Goal: Task Accomplishment & Management: Manage account settings

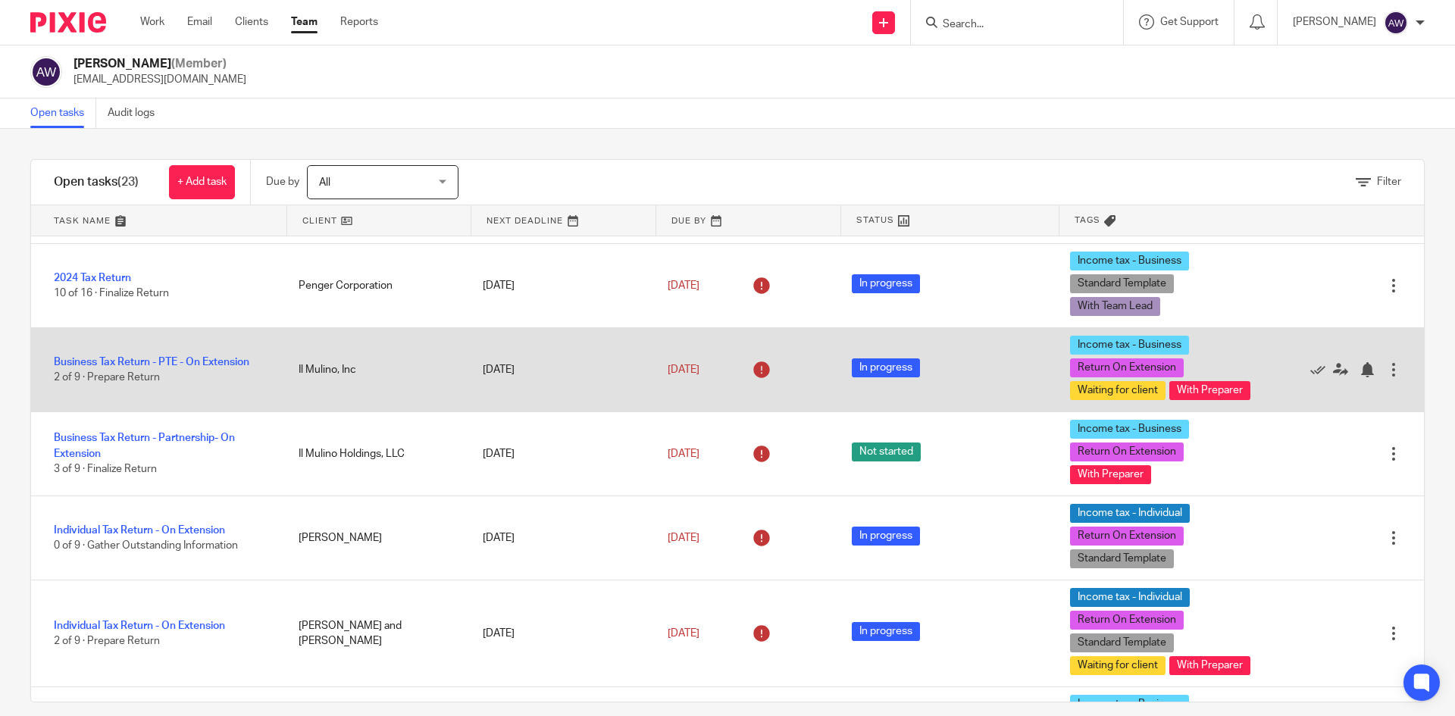
scroll to position [606, 0]
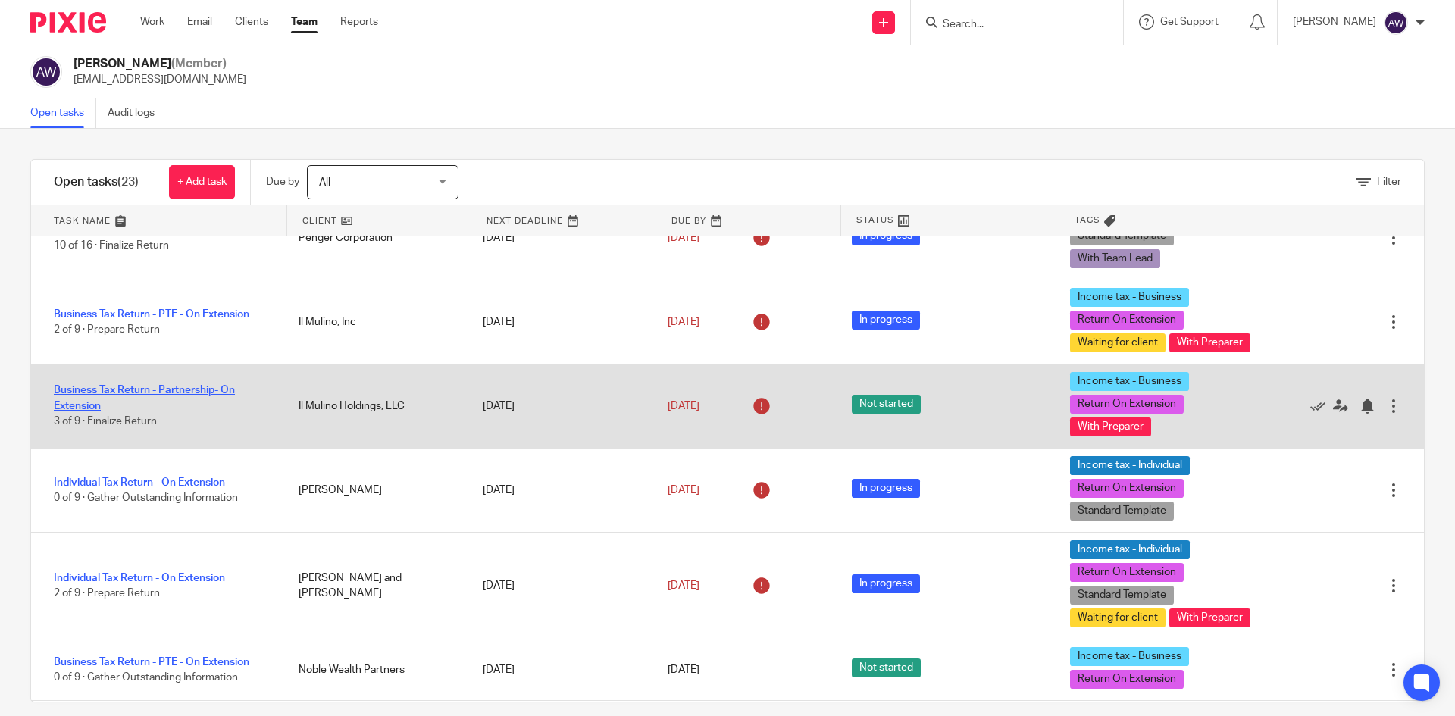
click at [142, 411] on link "Business Tax Return - Partnership- On Extension" at bounding box center [144, 398] width 181 height 26
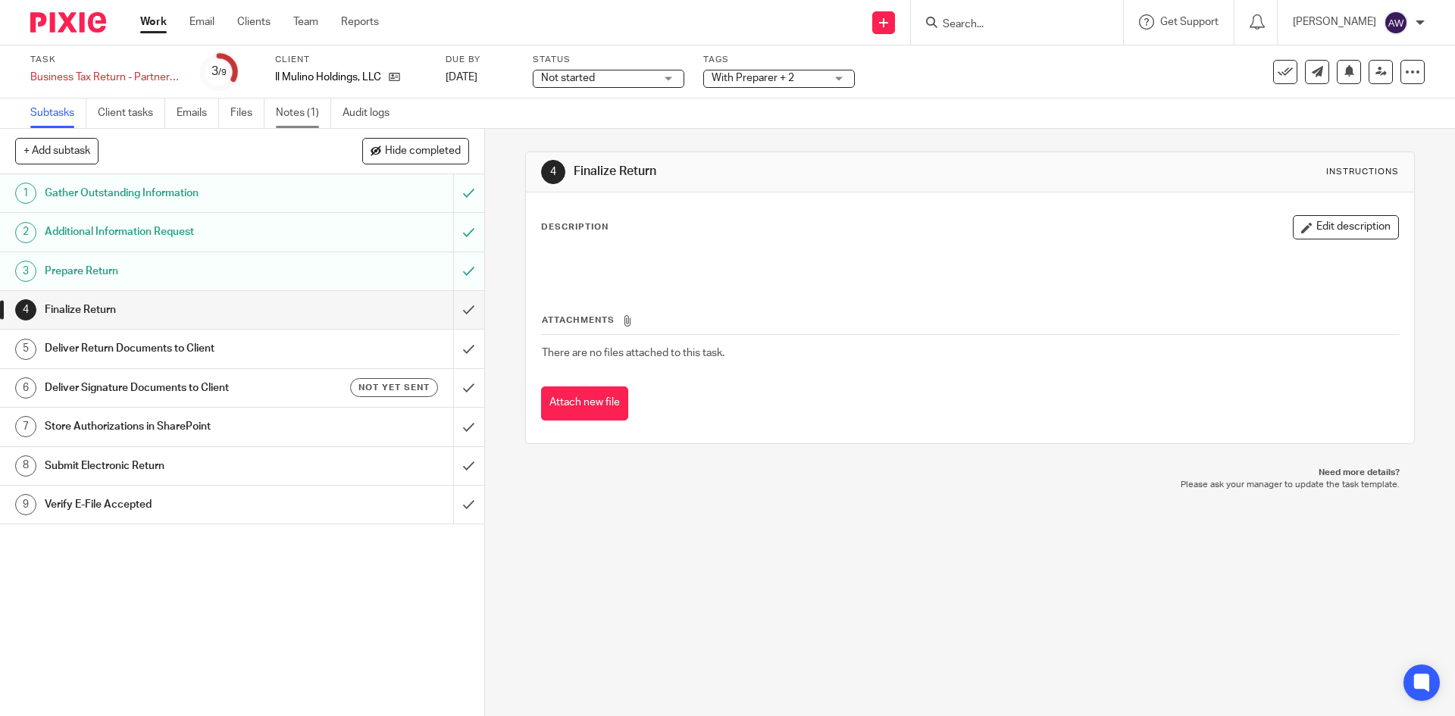
click at [288, 118] on link "Notes (1)" at bounding box center [303, 114] width 55 height 30
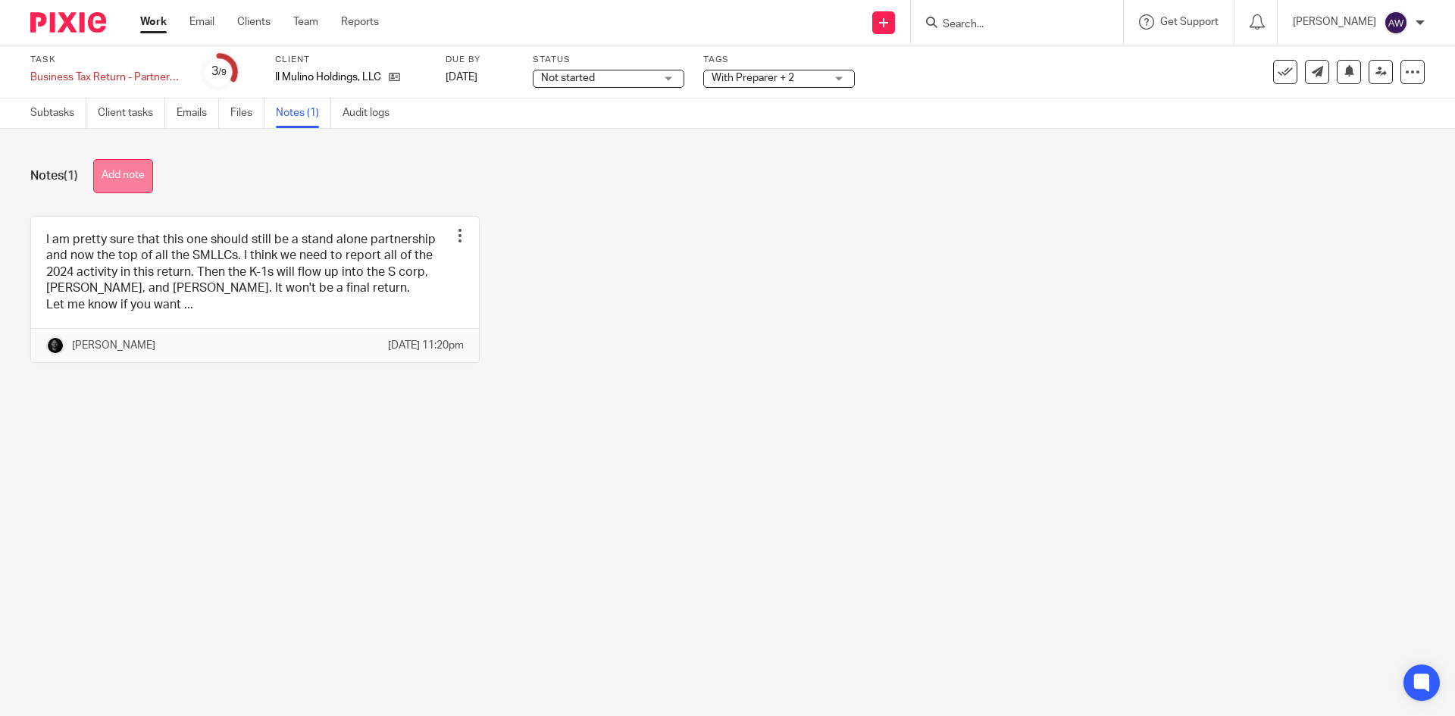
click at [133, 163] on button "Add note" at bounding box center [123, 176] width 60 height 34
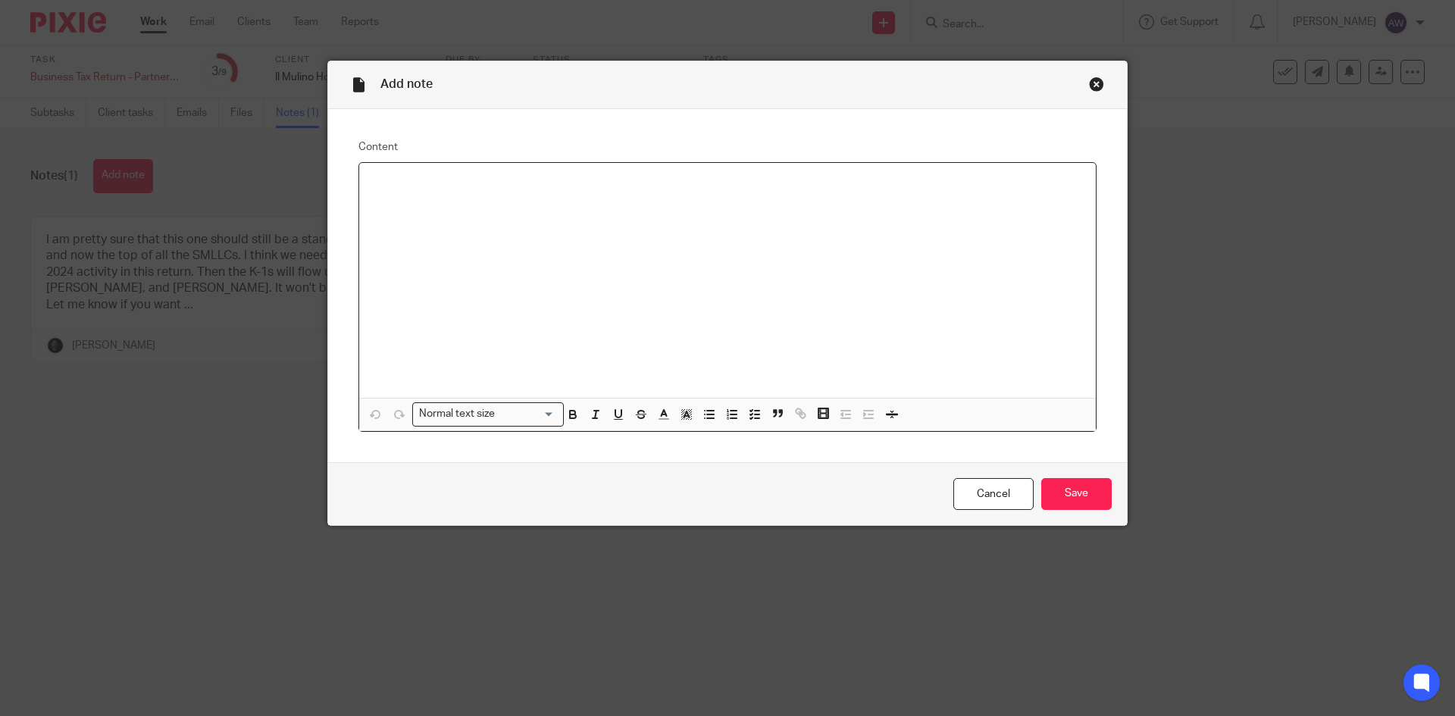
click at [593, 254] on div at bounding box center [727, 280] width 737 height 235
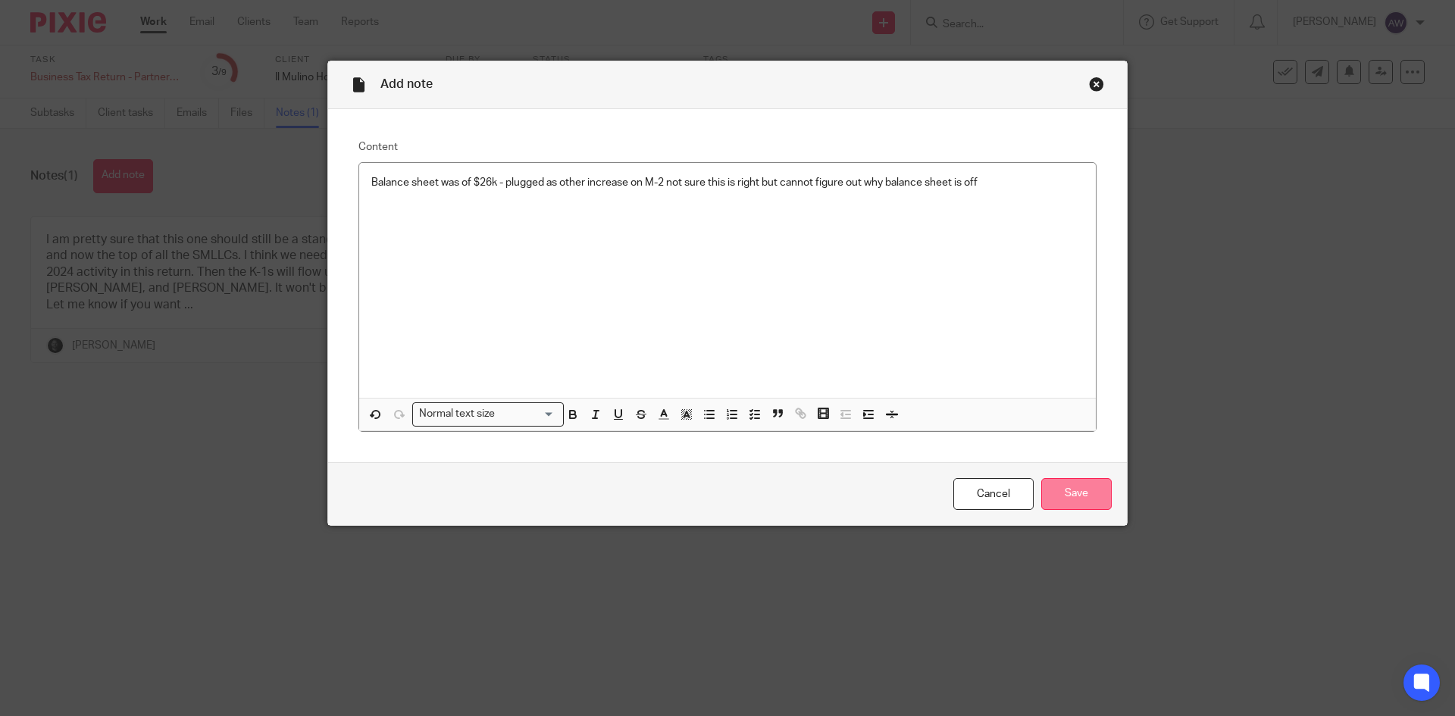
click at [1076, 493] on input "Save" at bounding box center [1076, 494] width 70 height 33
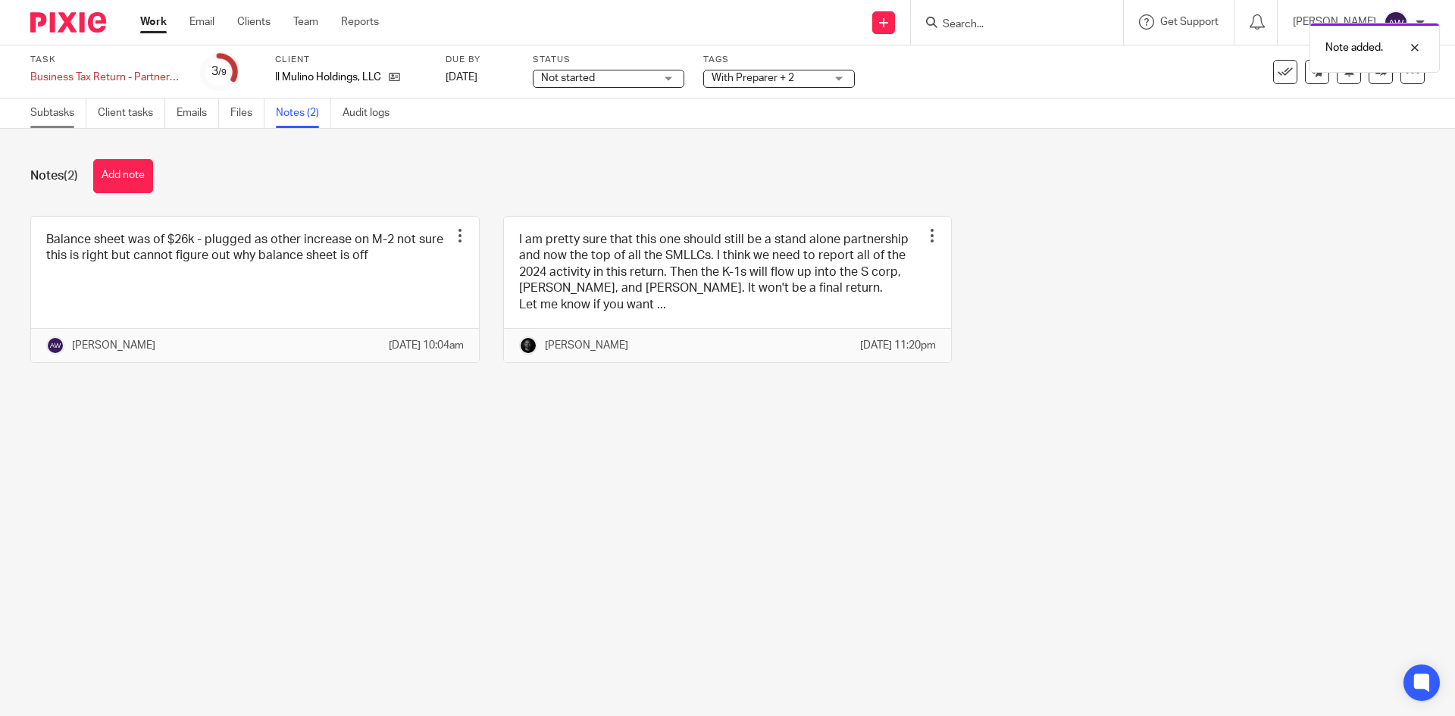
click at [52, 108] on link "Subtasks" at bounding box center [58, 114] width 56 height 30
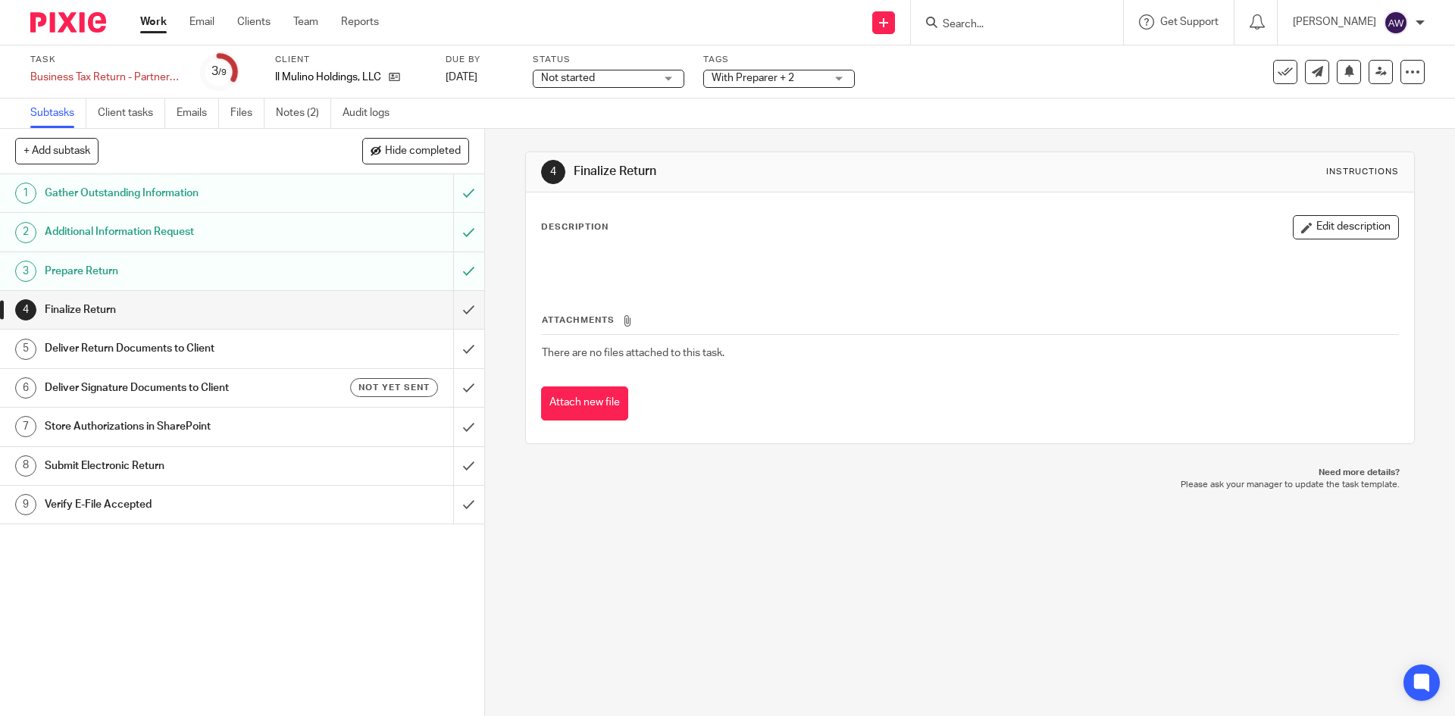
click at [1369, 85] on div "Task Business Tax Return - Partnership- On Extension Save Business Tax Return -…" at bounding box center [727, 72] width 1394 height 36
click at [1375, 74] on icon at bounding box center [1380, 71] width 11 height 11
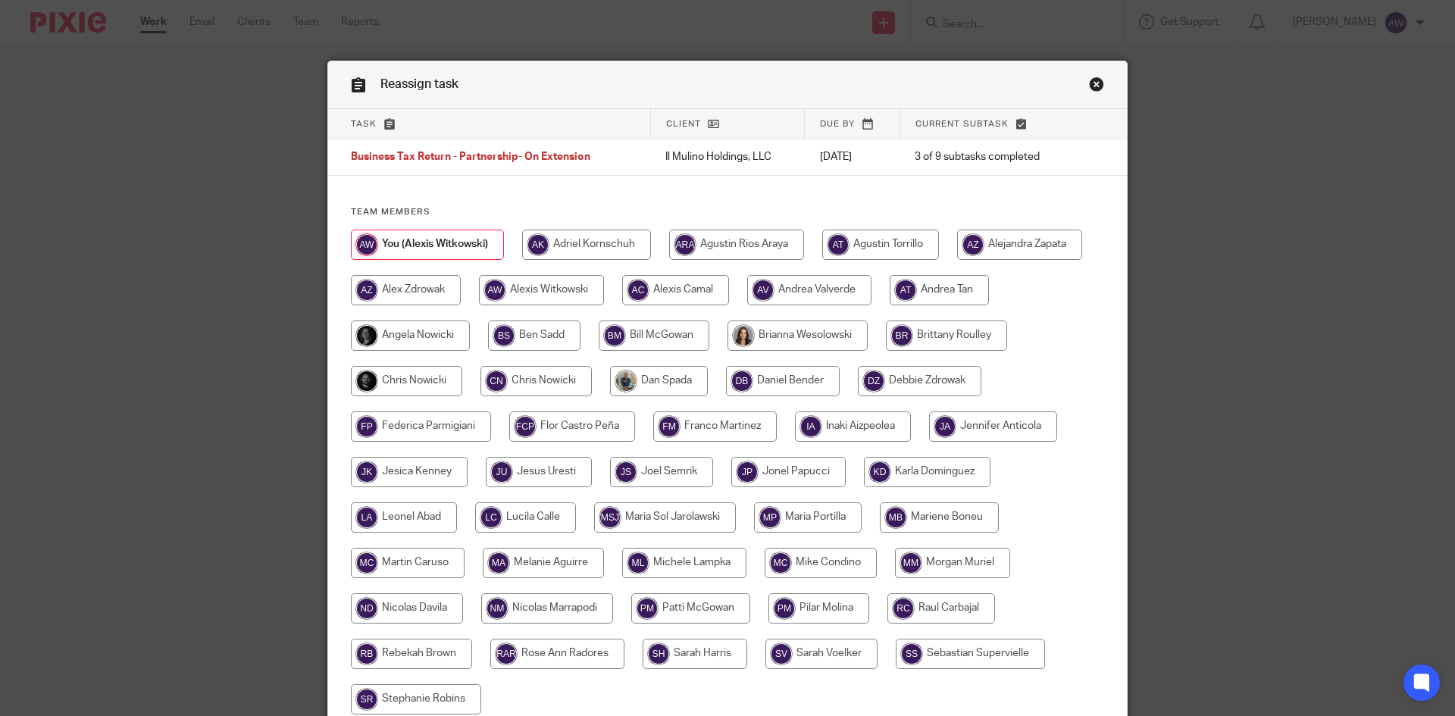
click at [391, 374] on input "radio" at bounding box center [406, 381] width 111 height 30
radio input "true"
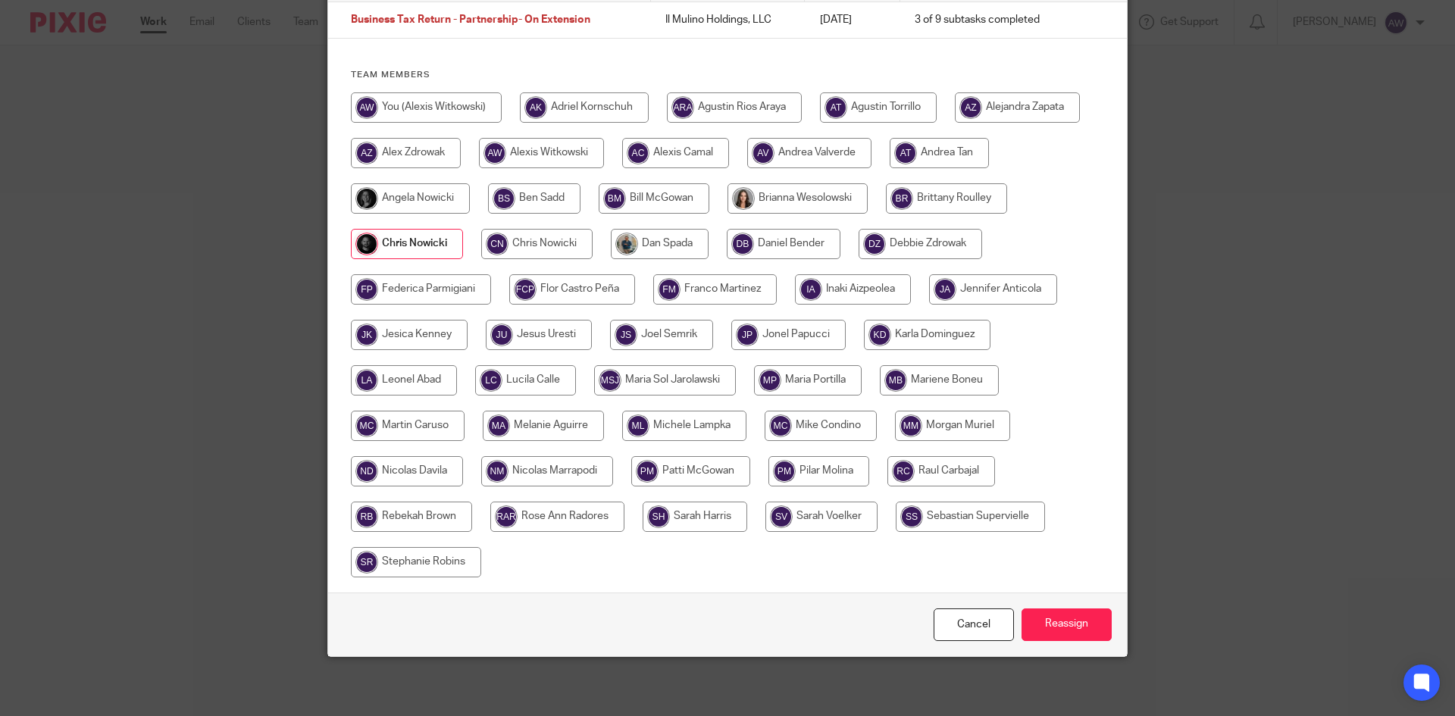
scroll to position [139, 0]
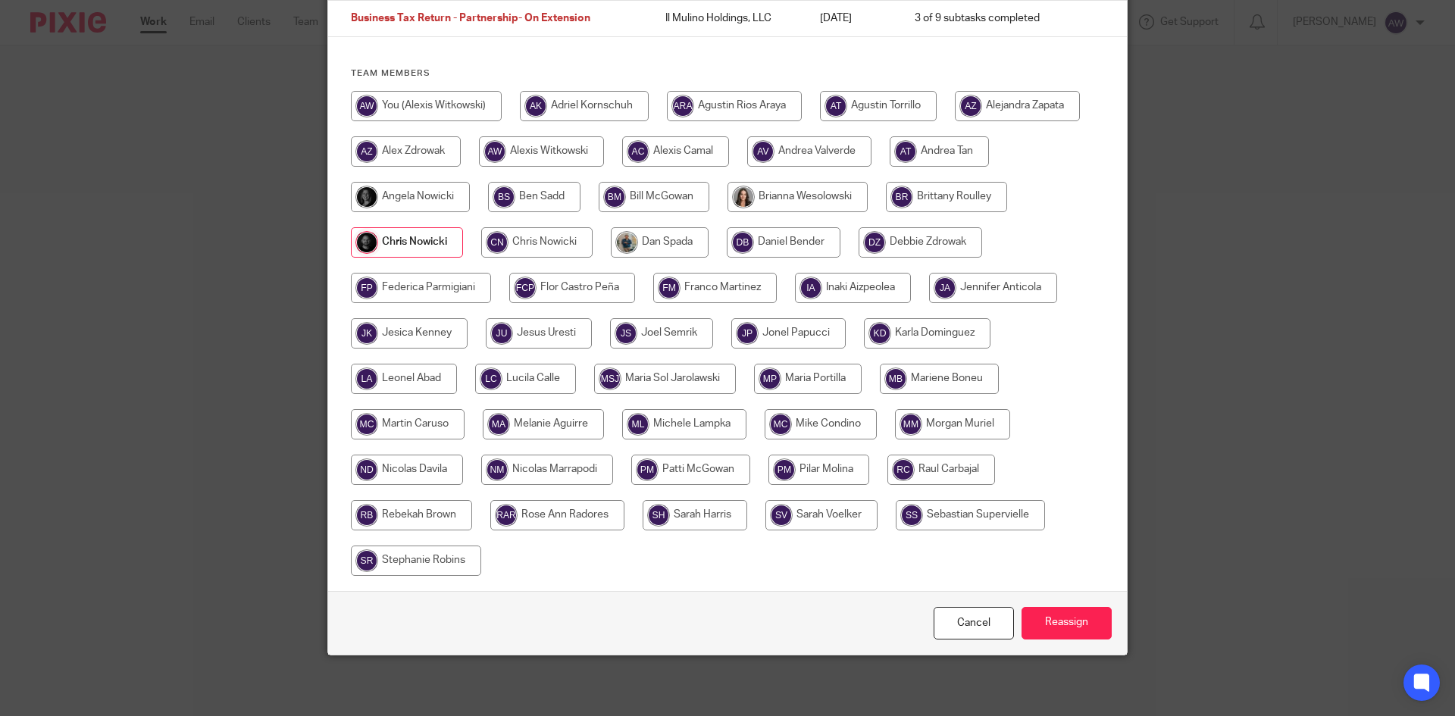
click at [1067, 640] on div "Cancel Reassign" at bounding box center [727, 623] width 799 height 64
click at [1073, 624] on input "Reassign" at bounding box center [1066, 623] width 90 height 33
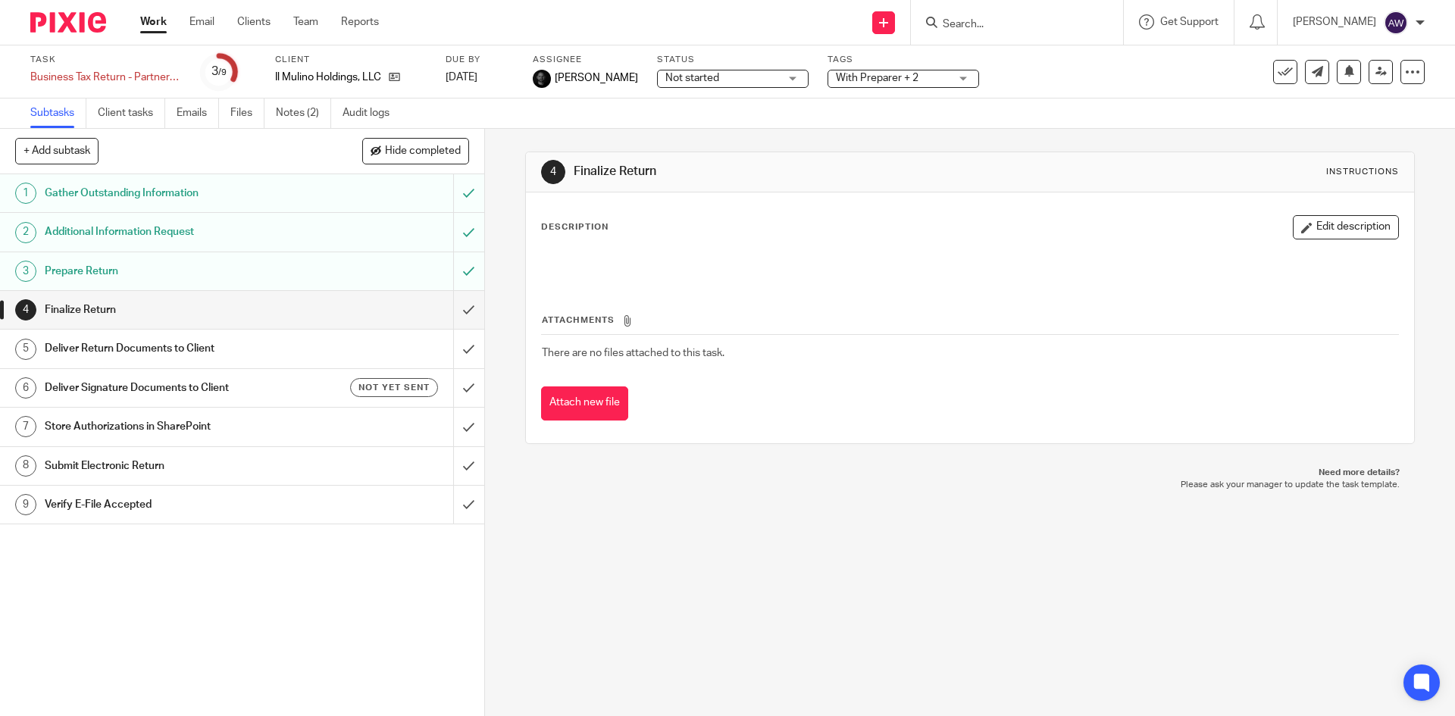
click at [150, 23] on link "Work" at bounding box center [153, 21] width 27 height 15
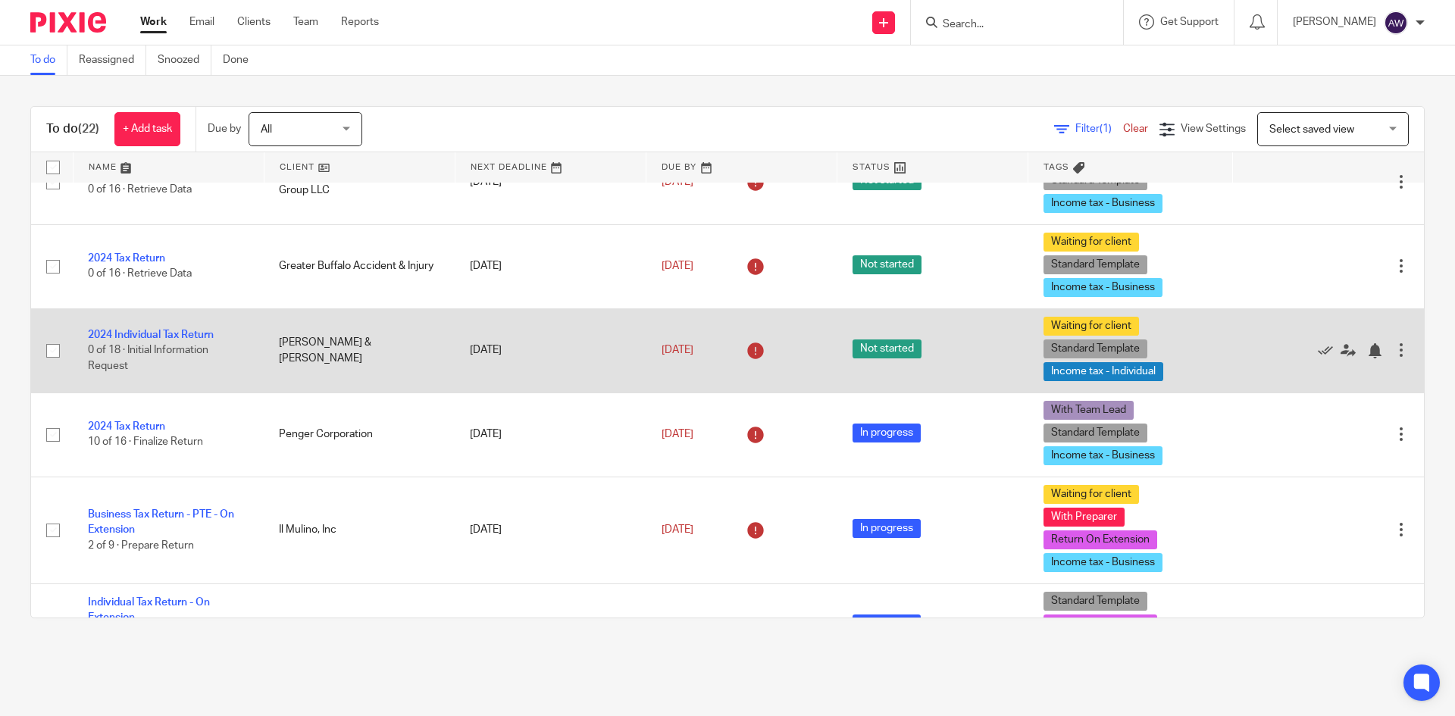
scroll to position [530, 0]
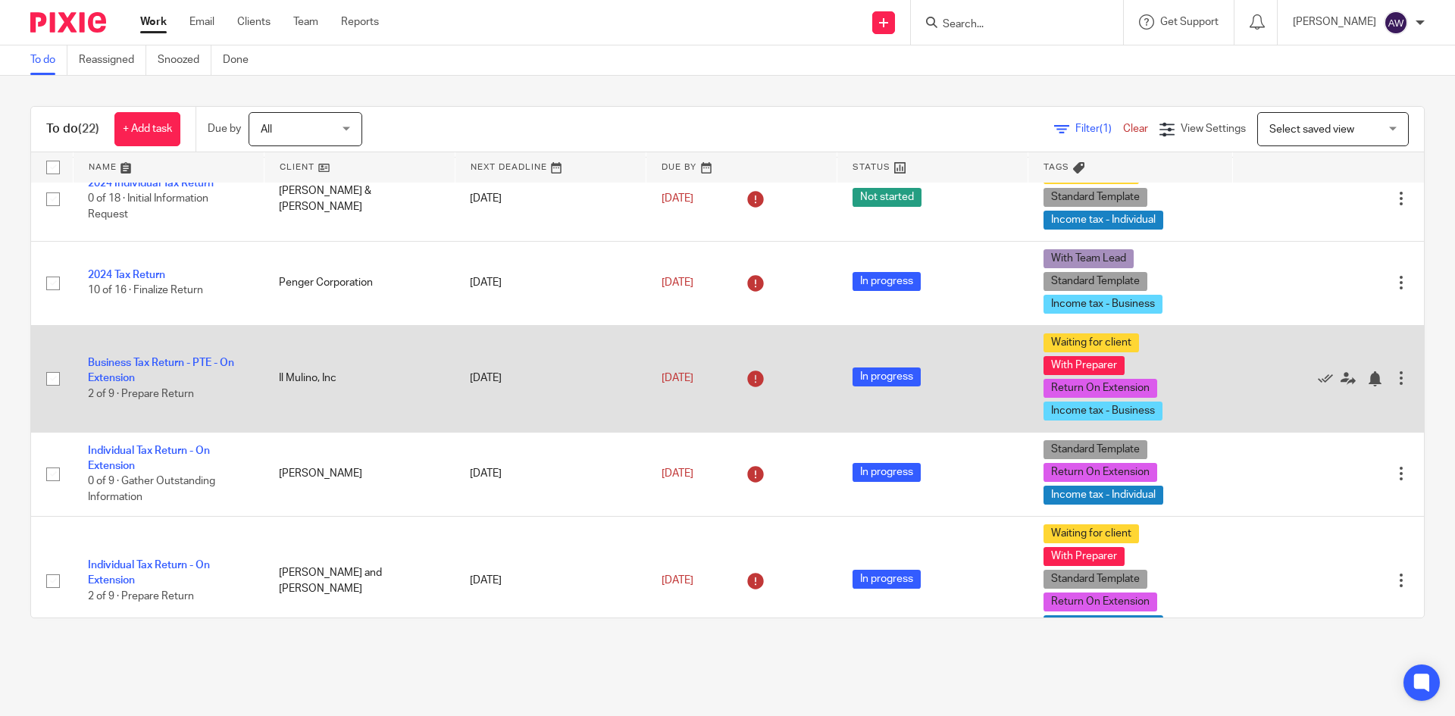
click at [145, 372] on td "Business Tax Return - PTE - On Extension 2 of 9 · Prepare Return" at bounding box center [168, 378] width 191 height 107
click at [145, 370] on td "Business Tax Return - PTE - On Extension 2 of 9 · Prepare Return" at bounding box center [168, 378] width 191 height 107
click at [146, 363] on link "Business Tax Return - PTE - On Extension" at bounding box center [161, 371] width 146 height 26
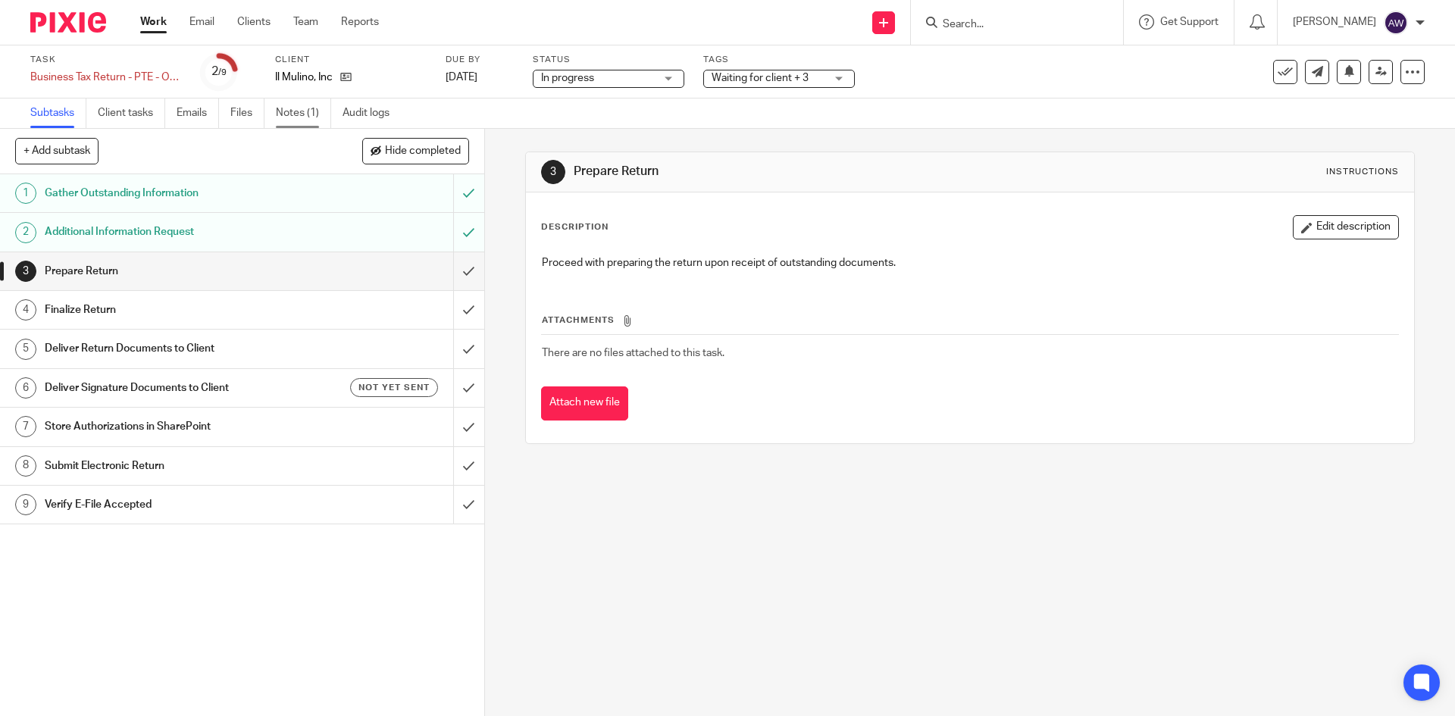
click at [323, 109] on link "Notes (1)" at bounding box center [303, 114] width 55 height 30
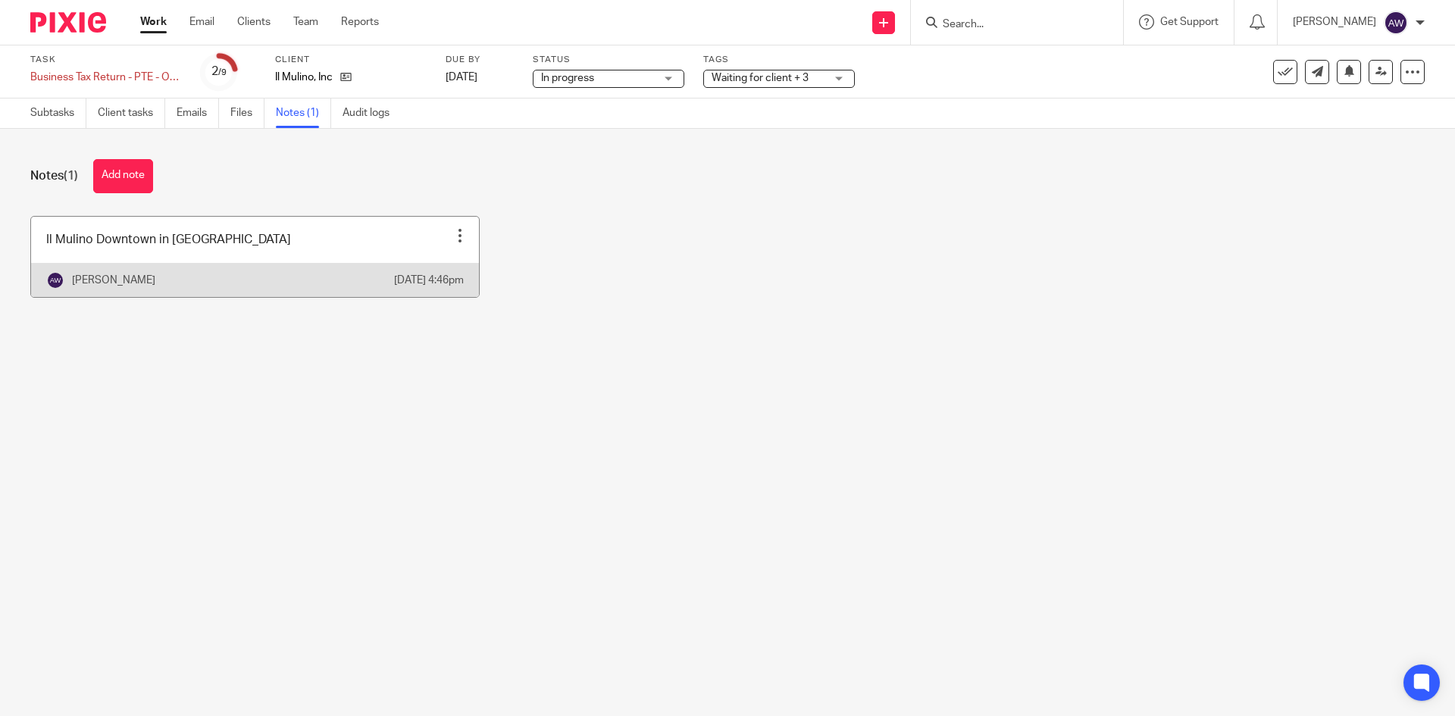
click at [434, 255] on link at bounding box center [255, 257] width 448 height 80
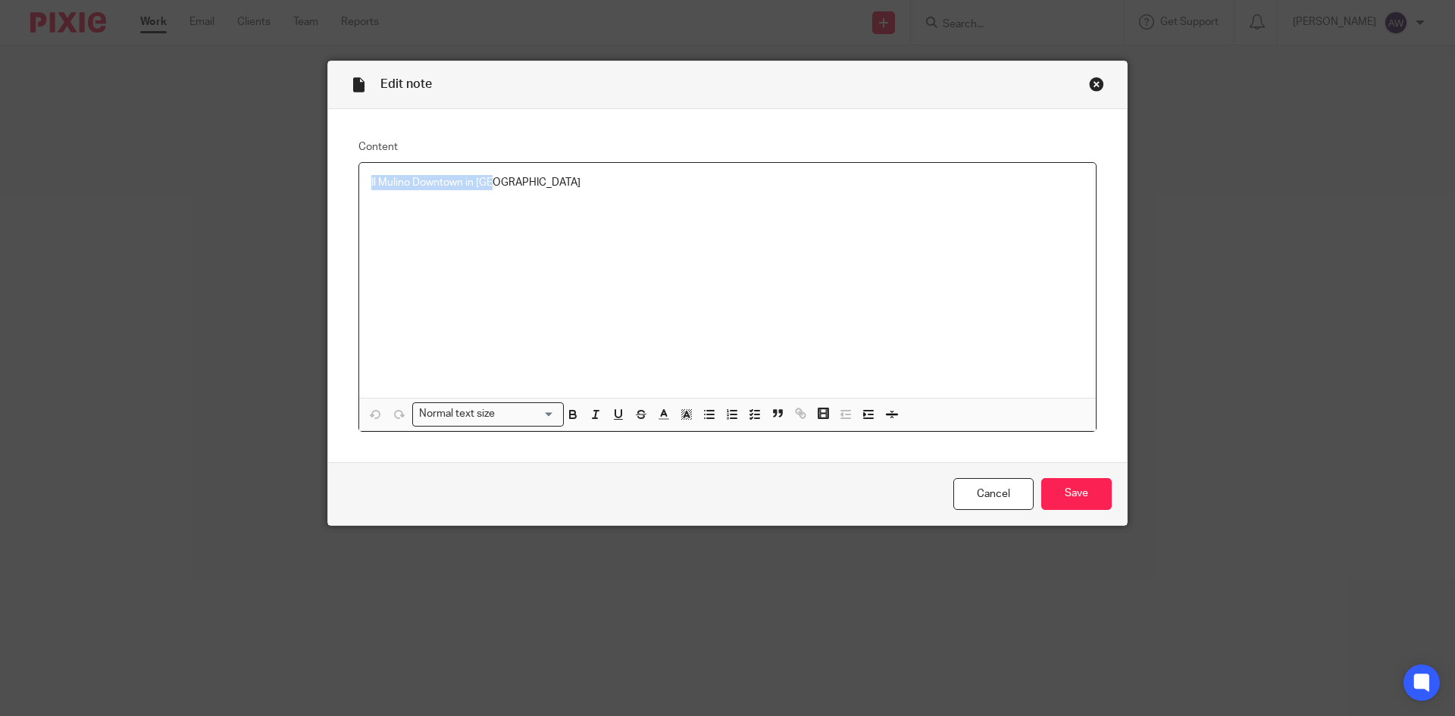
drag, startPoint x: 528, startPoint y: 183, endPoint x: 66, endPoint y: 227, distance: 464.4
click at [67, 229] on div "Edit note Content Il Mulino Downtown in [GEOGRAPHIC_DATA] Normal text size Load…" at bounding box center [727, 358] width 1455 height 716
click at [1090, 492] on input "Save" at bounding box center [1076, 494] width 70 height 33
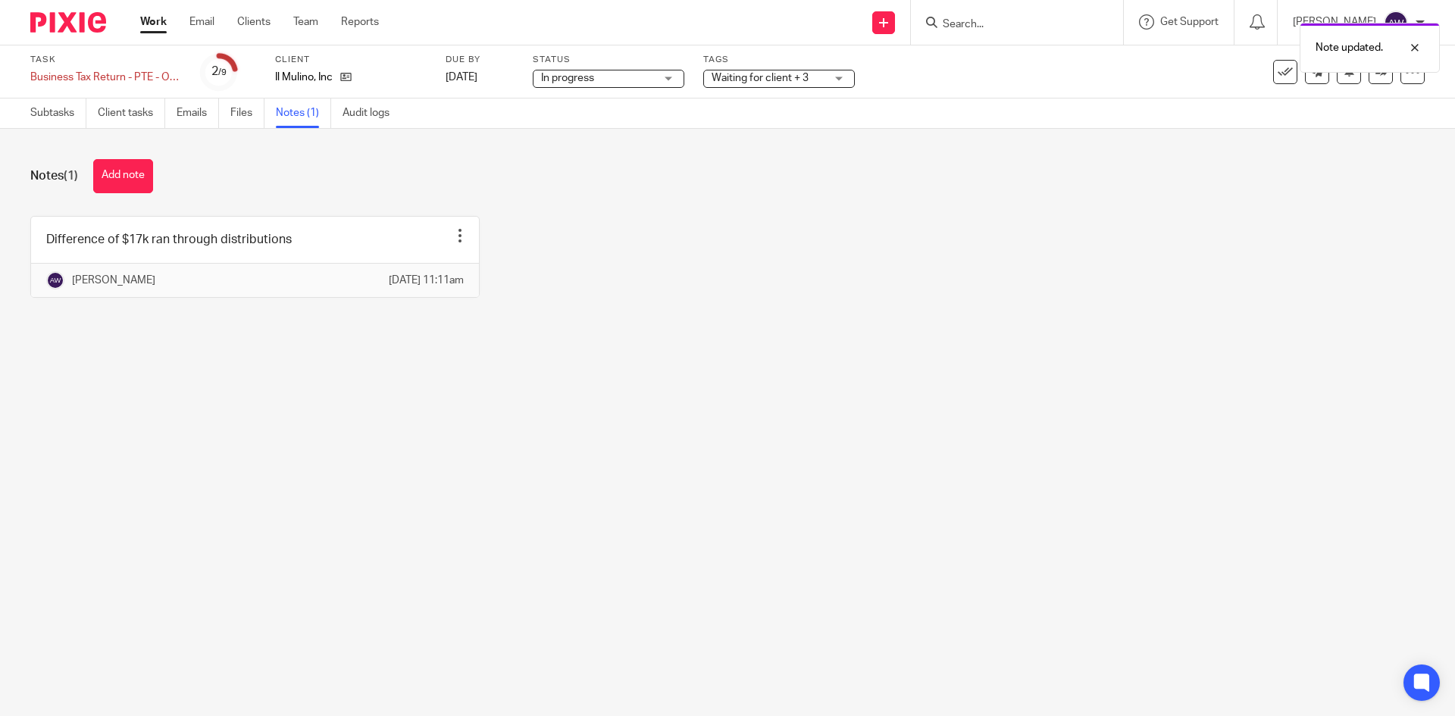
click at [149, 30] on link "Work" at bounding box center [153, 21] width 27 height 15
